Goal: Task Accomplishment & Management: Complete application form

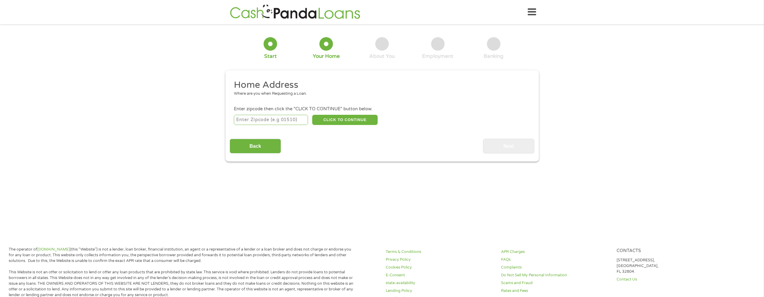
click at [259, 121] on input "number" at bounding box center [271, 120] width 74 height 10
type input "39501"
click at [338, 121] on button "CLICK TO CONTINUE" at bounding box center [344, 120] width 65 height 10
type input "39501"
type input "Gulfport"
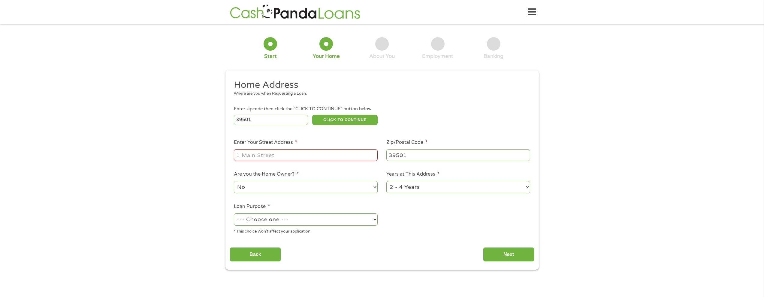
click at [327, 155] on input "Enter Your Street Address *" at bounding box center [306, 154] width 144 height 11
type input "[STREET_ADDRESS]"
click at [302, 221] on select "--- Choose one --- Pay Bills Debt Consolidation Home Improvement Major Purchase…" at bounding box center [306, 220] width 144 height 12
select select "paybills"
click at [234, 214] on select "--- Choose one --- Pay Bills Debt Consolidation Home Improvement Major Purchase…" at bounding box center [306, 220] width 144 height 12
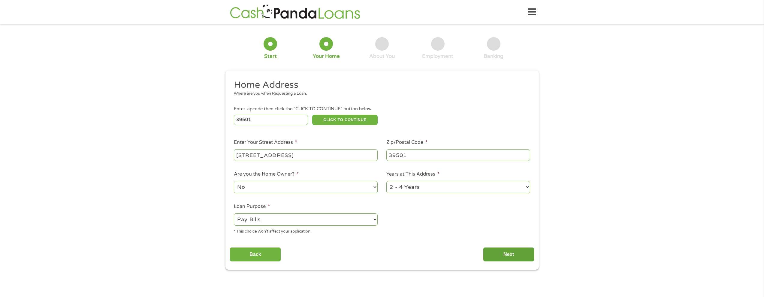
click at [497, 253] on input "Next" at bounding box center [508, 255] width 51 height 15
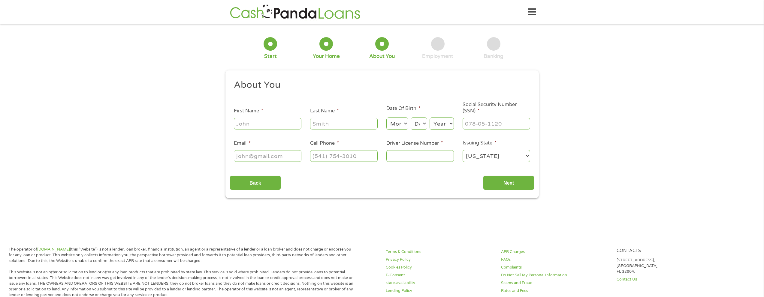
scroll to position [2, 2]
click at [267, 127] on input "First Name *" at bounding box center [268, 123] width 68 height 11
type input "[PERSON_NAME]"
type input "[EMAIL_ADDRESS][DOMAIN_NAME]"
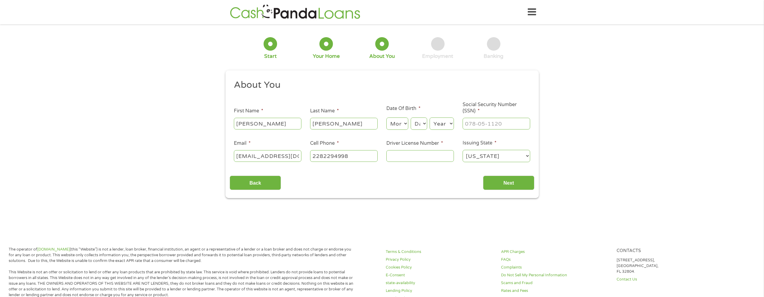
type input "[PHONE_NUMBER]"
click at [397, 125] on select "Month 1 2 3 4 5 6 7 8 9 10 11 12" at bounding box center [397, 124] width 22 height 12
select select "1"
click at [386, 118] on select "Month 1 2 3 4 5 6 7 8 9 10 11 12" at bounding box center [397, 124] width 22 height 12
click at [425, 125] on select "Day 1 2 3 4 5 6 7 8 9 10 11 12 13 14 15 16 17 18 19 20 21 22 23 24 25 26 27 28 …" at bounding box center [418, 124] width 16 height 12
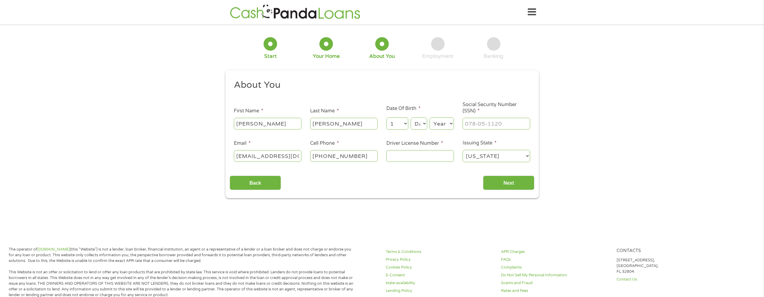
select select "5"
click at [410, 118] on select "Day 1 2 3 4 5 6 7 8 9 10 11 12 13 14 15 16 17 18 19 20 21 22 23 24 25 26 27 28 …" at bounding box center [418, 124] width 16 height 12
click at [448, 122] on select "Year [DATE] 2006 2005 2004 2003 2002 2001 2000 1999 1998 1997 1996 1995 1994 19…" at bounding box center [441, 124] width 24 height 12
select select "1982"
click at [429, 118] on select "Year [DATE] 2006 2005 2004 2003 2002 2001 2000 1999 1998 1997 1996 1995 1994 19…" at bounding box center [441, 124] width 24 height 12
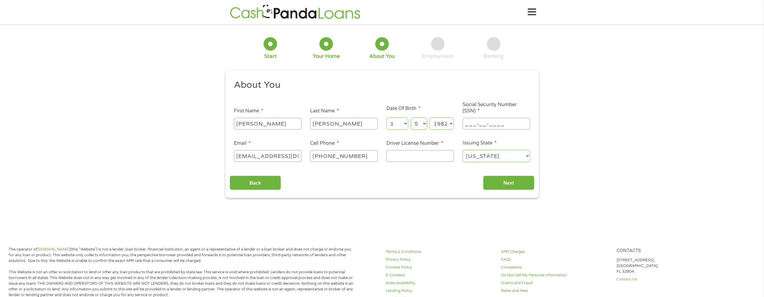
click at [508, 127] on input "___-__-____" at bounding box center [496, 123] width 68 height 11
type input "364-04-6697"
click at [406, 152] on input "Driver License Number *" at bounding box center [420, 155] width 68 height 11
click at [405, 154] on input "Driver License Number *" at bounding box center [420, 155] width 68 height 11
type input "801117378"
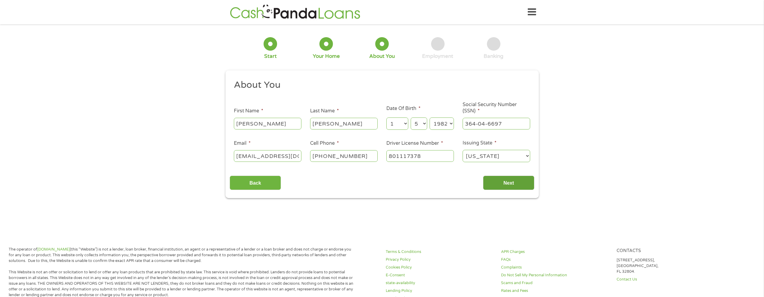
click at [492, 180] on input "Next" at bounding box center [508, 183] width 51 height 15
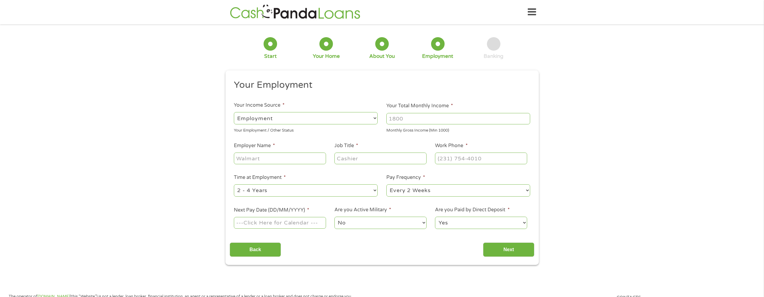
click at [307, 157] on input "Employer Name *" at bounding box center [280, 158] width 92 height 11
type input "Scarlett pearl casino"
click at [367, 157] on input "Job Title *" at bounding box center [380, 158] width 92 height 11
type input "room attendant"
click at [440, 157] on input "(___) ___-____" at bounding box center [481, 158] width 92 height 11
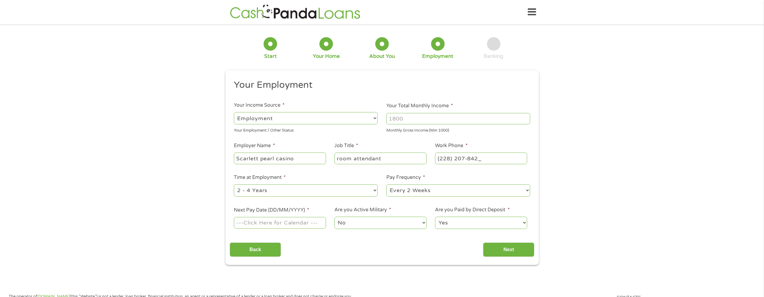
type input "[PHONE_NUMBER]"
click at [373, 187] on select "--- Choose one --- 1 Year or less 1 - 2 Years 2 - 4 Years Over 4 Years" at bounding box center [306, 191] width 144 height 12
select select "12months"
click at [234, 185] on select "--- Choose one --- 1 Year or less 1 - 2 Years 2 - 4 Years Over 4 Years" at bounding box center [306, 191] width 144 height 12
click at [313, 226] on input "Next Pay Date (DD/MM/YYYY) *" at bounding box center [280, 222] width 92 height 11
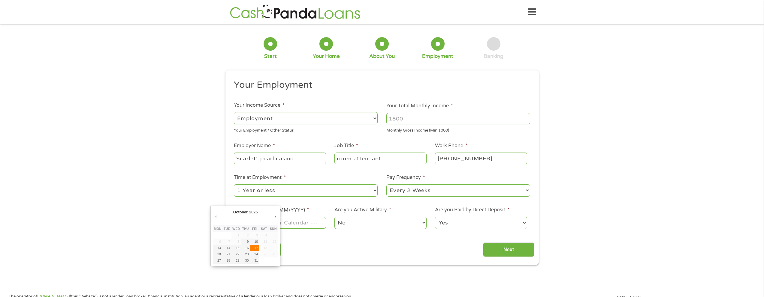
type input "[DATE]"
click at [520, 257] on input "Next" at bounding box center [508, 250] width 51 height 15
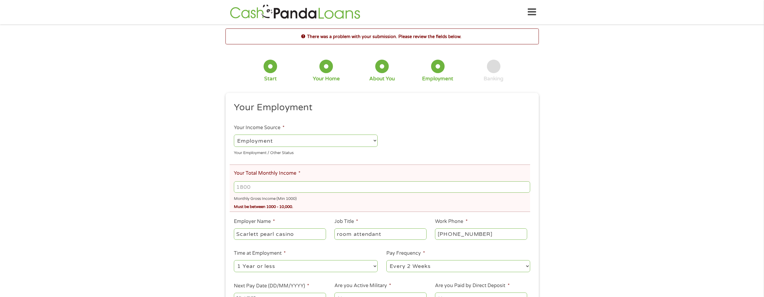
click at [236, 191] on input "Your Total Monthly Income *" at bounding box center [382, 187] width 296 height 11
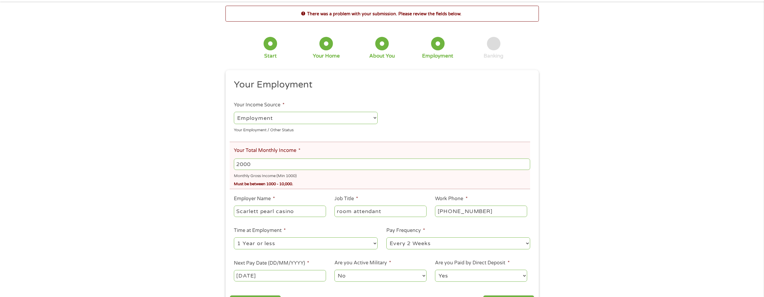
scroll to position [120, 0]
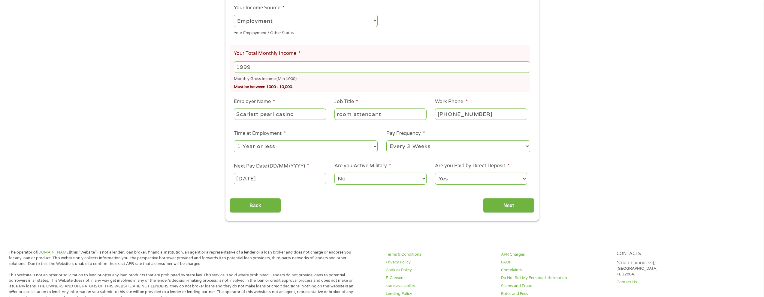
drag, startPoint x: 524, startPoint y: 68, endPoint x: 520, endPoint y: 71, distance: 5.8
click at [520, 71] on input "1999" at bounding box center [382, 67] width 296 height 11
type input "2000"
click at [525, 65] on input "2000" at bounding box center [382, 67] width 296 height 11
click at [509, 212] on input "Next" at bounding box center [508, 205] width 51 height 15
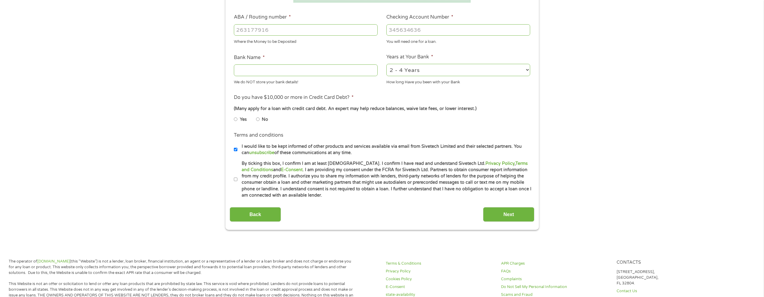
scroll to position [180, 0]
click at [287, 29] on input "ABA / Routing number *" at bounding box center [306, 28] width 144 height 11
type input "124303201"
type input "VARO BANK, NATIONAL ASSOCIATION"
type input "124303201"
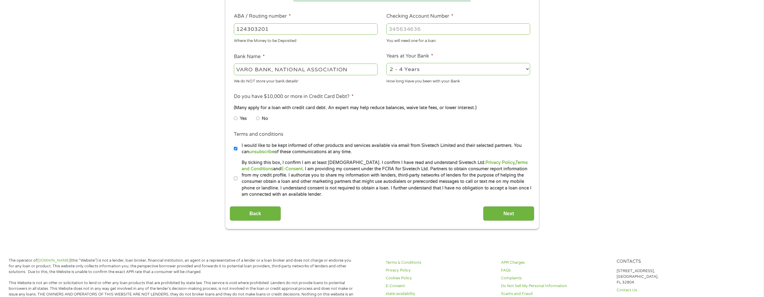
click at [441, 31] on input "Checking Account Number *" at bounding box center [458, 28] width 144 height 11
type input "45273440"
click at [510, 209] on input "Next" at bounding box center [508, 213] width 51 height 15
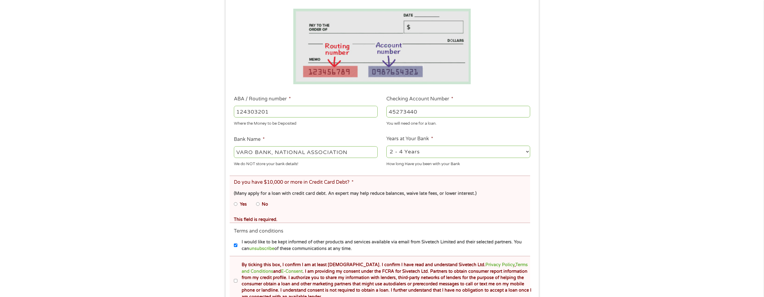
scroll to position [120, 0]
click at [257, 203] on input "No" at bounding box center [258, 204] width 4 height 10
radio input "true"
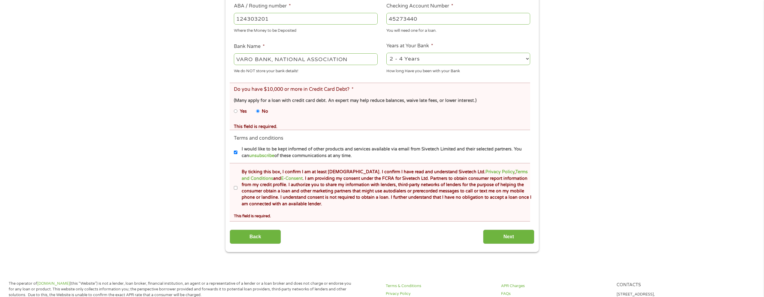
scroll to position [240, 0]
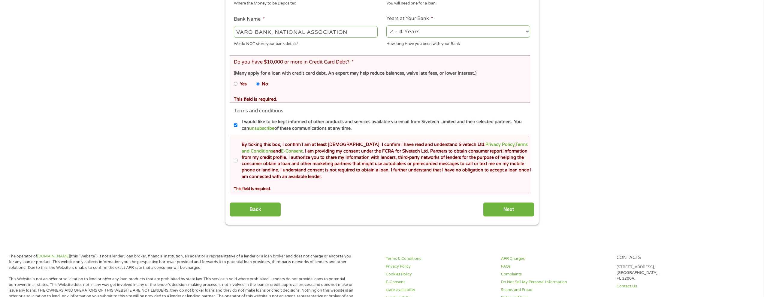
click at [234, 162] on input "By ticking this box, I confirm I am at least [DEMOGRAPHIC_DATA]. I confirm I ha…" at bounding box center [236, 161] width 4 height 10
checkbox input "true"
click at [509, 205] on input "Next" at bounding box center [508, 210] width 51 height 15
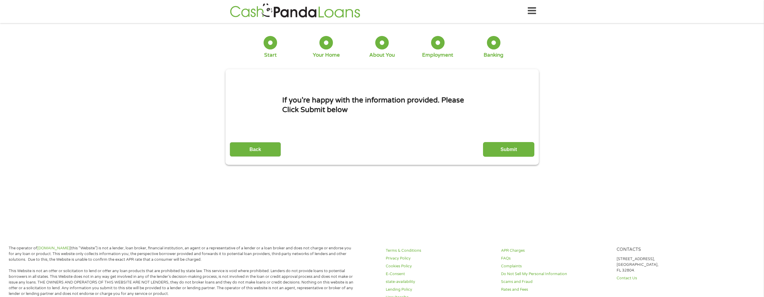
scroll to position [0, 0]
click at [518, 149] on input "Submit" at bounding box center [508, 150] width 51 height 15
